Goal: Transaction & Acquisition: Purchase product/service

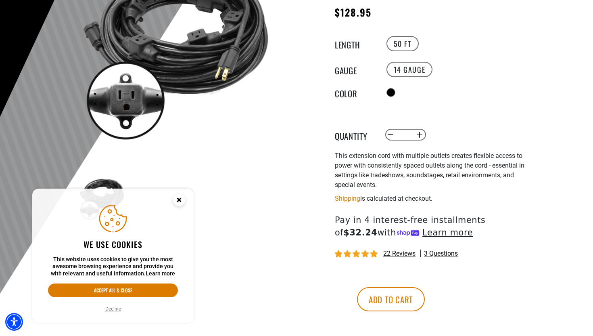
scroll to position [138, 0]
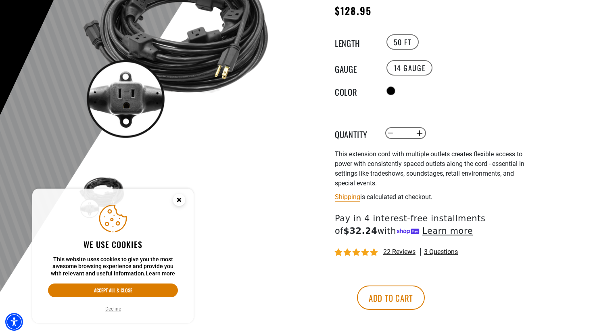
click at [444, 248] on span "3 questions" at bounding box center [441, 251] width 34 height 9
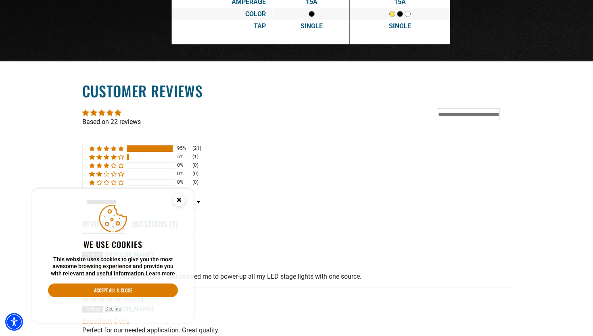
scroll to position [1584, 0]
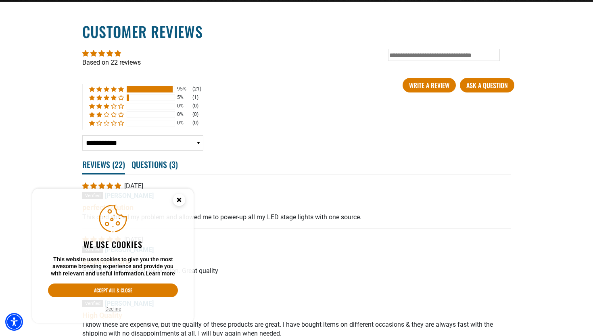
click at [180, 198] on icon "Close this option" at bounding box center [179, 199] width 3 height 3
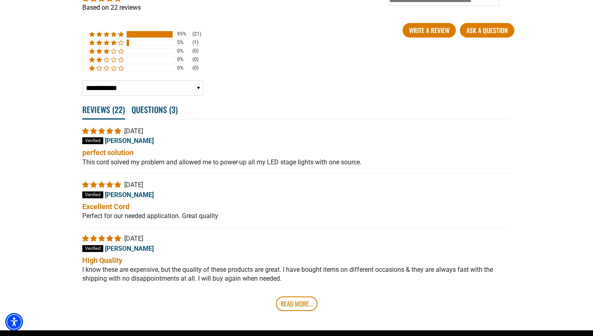
scroll to position [1639, 0]
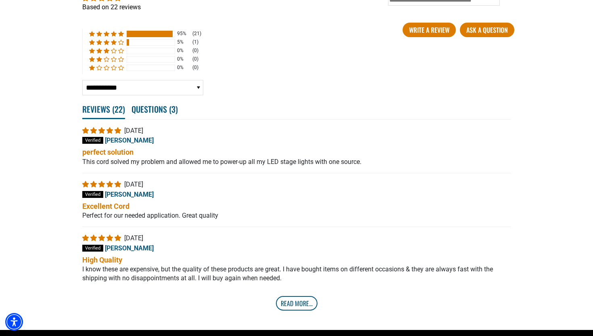
click at [298, 302] on link "Read More..." at bounding box center [297, 303] width 42 height 15
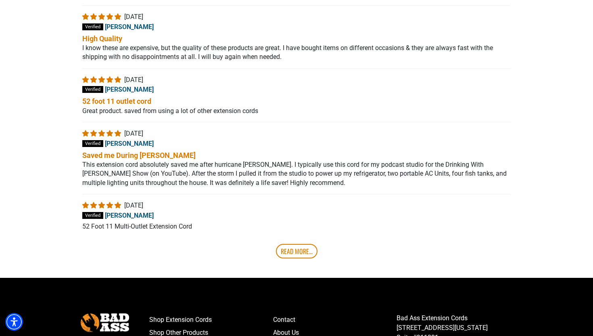
scroll to position [1861, 0]
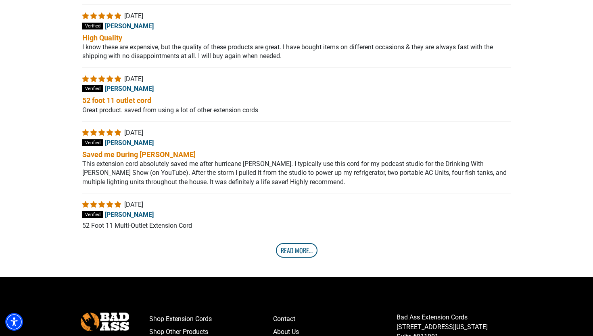
click at [300, 254] on link "Read More..." at bounding box center [297, 250] width 42 height 15
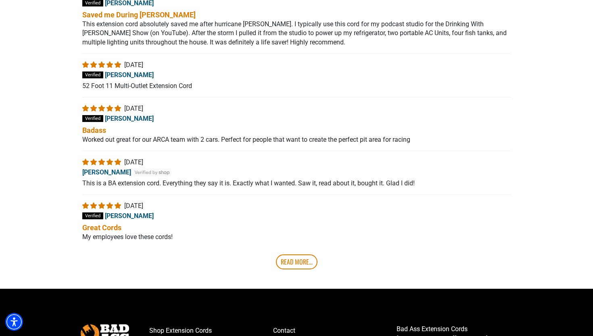
scroll to position [2001, 0]
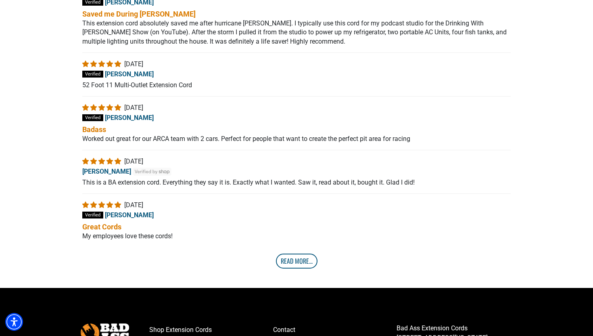
click at [297, 265] on link "Read More..." at bounding box center [297, 260] width 42 height 15
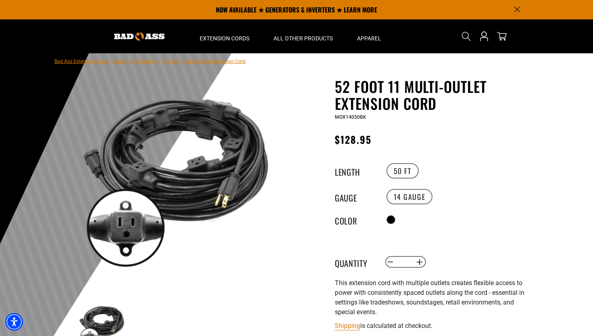
scroll to position [6, 0]
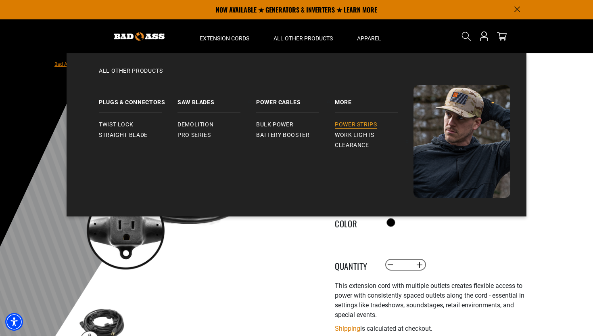
click at [351, 126] on span "Power Strips" at bounding box center [356, 124] width 42 height 7
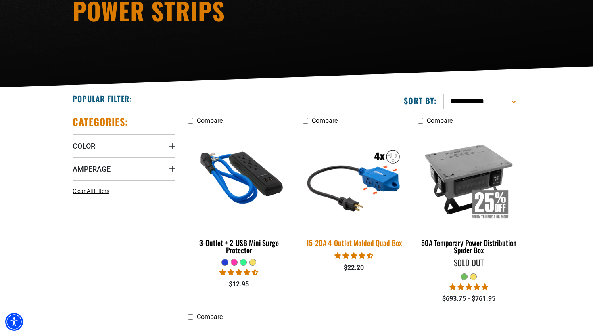
scroll to position [125, 0]
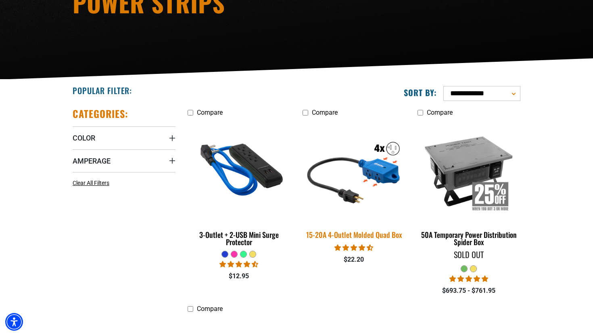
click at [374, 171] on img at bounding box center [353, 170] width 113 height 103
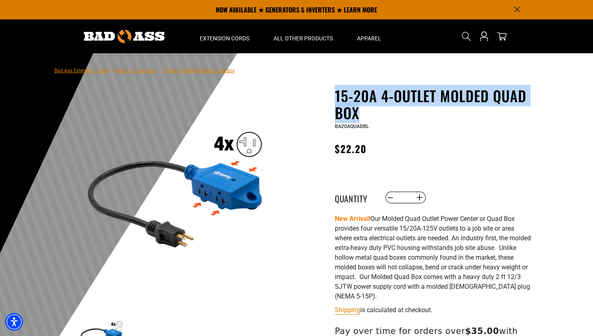
drag, startPoint x: 364, startPoint y: 113, endPoint x: 334, endPoint y: 100, distance: 32.9
click at [334, 100] on div "15-20A 4-Outlet Molded Quad Box 15-20A 4-Outlet Molded Quad Box BA20AQUADBL Reg…" at bounding box center [418, 273] width 230 height 372
copy h1 "15-20A 4-Outlet Molded Quad Box"
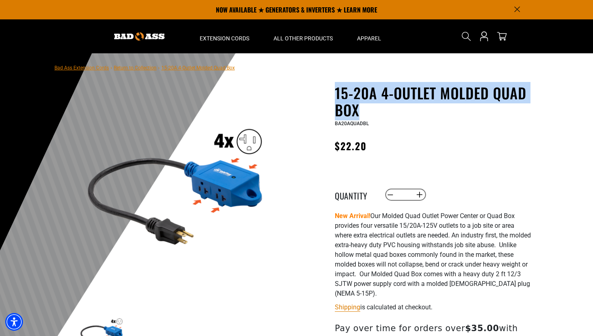
scroll to position [2, 0]
